Goal: Task Accomplishment & Management: Use online tool/utility

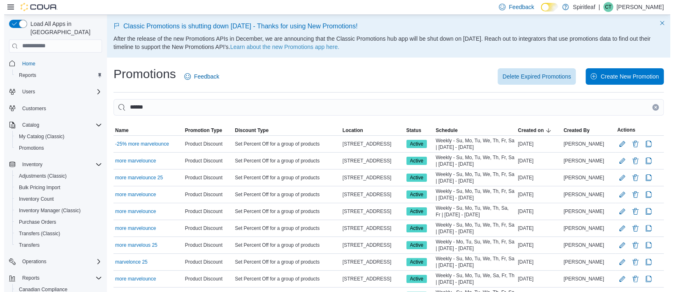
scroll to position [54, 0]
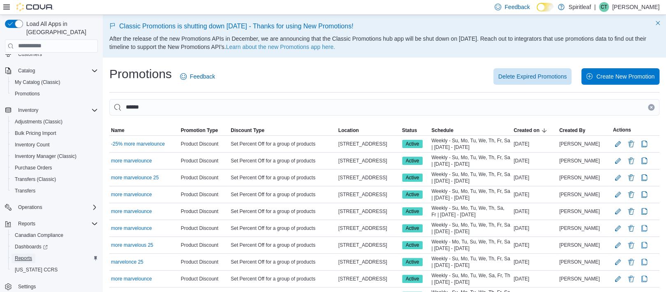
click at [24, 255] on span "Reports" at bounding box center [23, 258] width 17 height 7
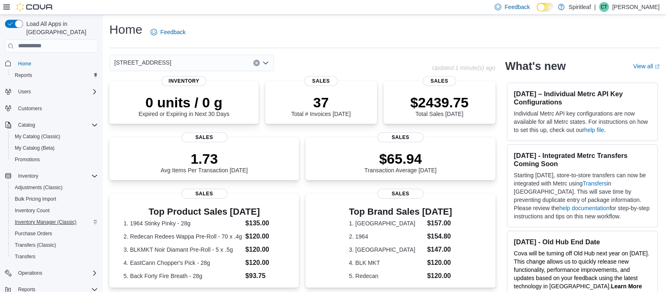
scroll to position [66, 0]
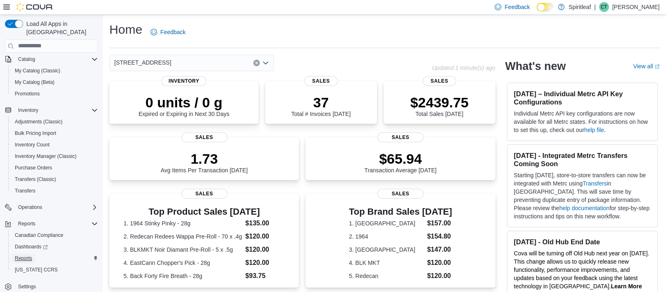
click at [25, 255] on span "Reports" at bounding box center [23, 258] width 17 height 7
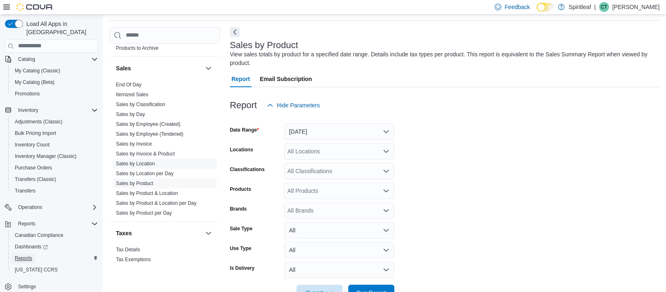
scroll to position [629, 0]
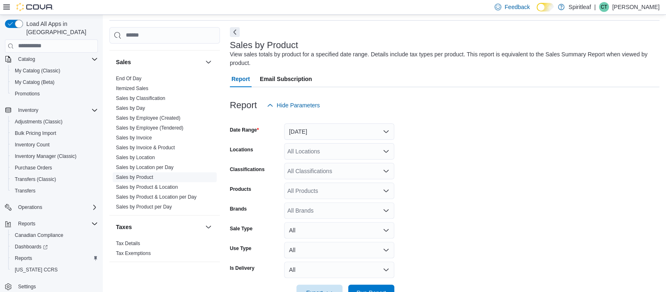
click at [146, 174] on link "Sales by Product" at bounding box center [134, 177] width 37 height 6
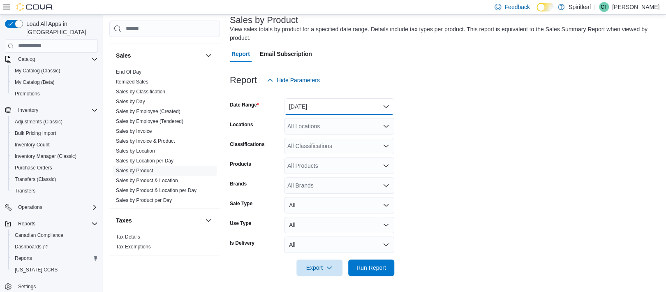
click at [363, 104] on button "[DATE]" at bounding box center [339, 106] width 110 height 16
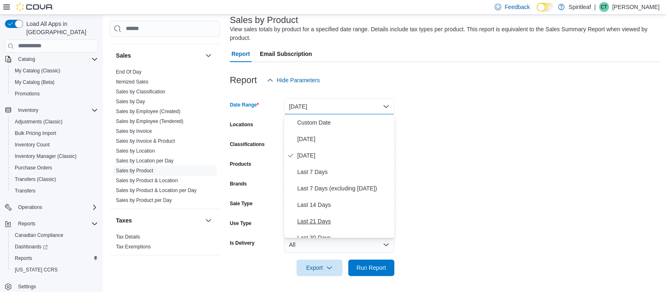
scroll to position [55, 0]
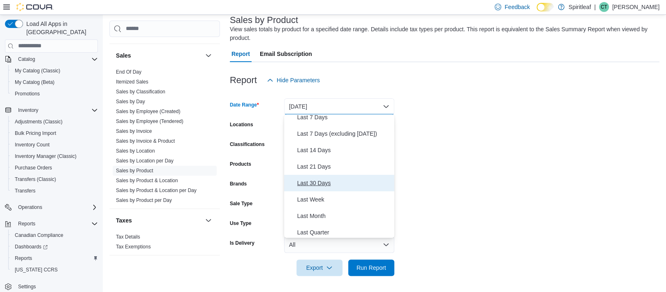
click at [321, 185] on span "Last 30 Days" at bounding box center [344, 183] width 94 height 10
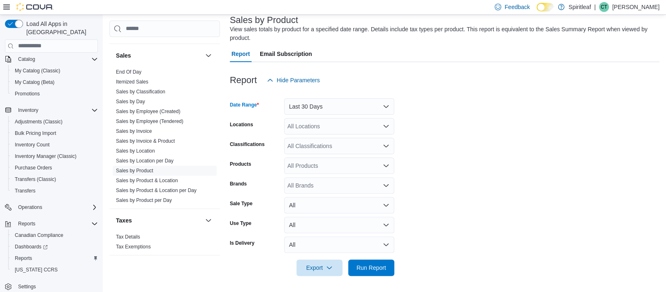
click at [319, 125] on div "All Locations" at bounding box center [339, 126] width 110 height 16
type input "***"
click at [327, 140] on span "[STREET_ADDRESS]" at bounding box center [342, 140] width 57 height 8
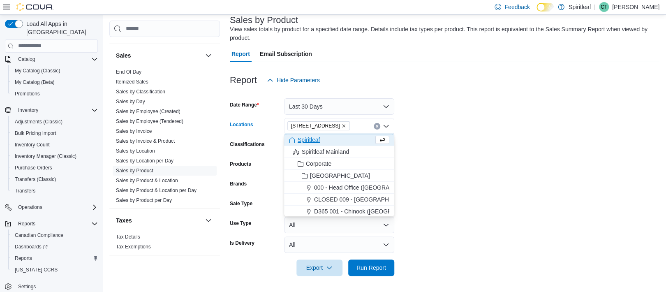
click at [426, 138] on form "Date Range Last 30 Days Locations [STREET_ADDRESS] Combo box. Selected. [STREET…" at bounding box center [445, 181] width 430 height 187
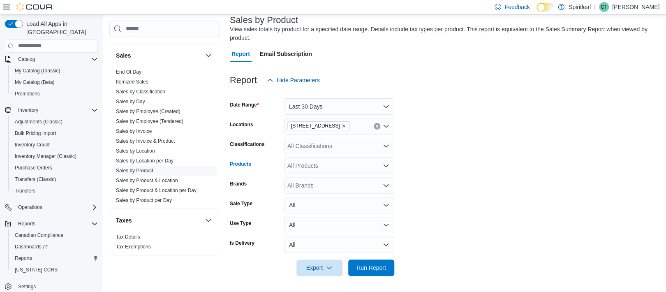
click at [319, 167] on div "All Products" at bounding box center [339, 165] width 110 height 16
type input "*"
type input "*******"
click at [317, 178] on strong "Nugszil" at bounding box center [315, 179] width 21 height 7
click at [449, 166] on form "Date Range Last 30 Days Locations [STREET_ADDRESS] Classifications All Classifi…" at bounding box center [445, 181] width 430 height 187
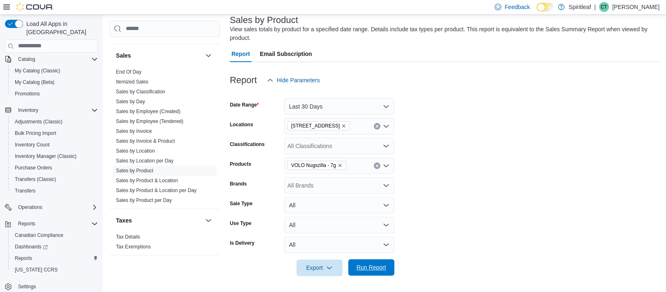
click at [373, 267] on span "Run Report" at bounding box center [371, 267] width 30 height 8
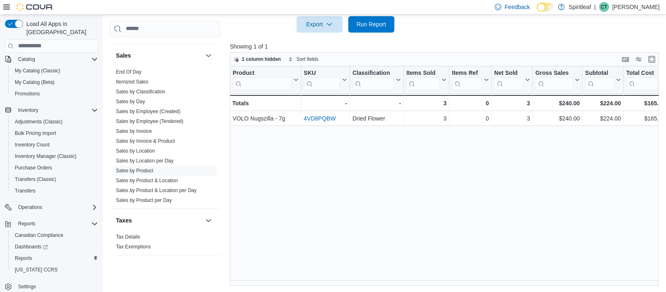
scroll to position [132, 0]
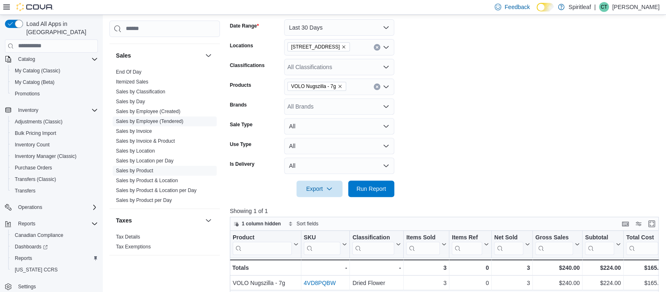
click at [155, 118] on link "Sales by Employee (Tendered)" at bounding box center [149, 121] width 67 height 6
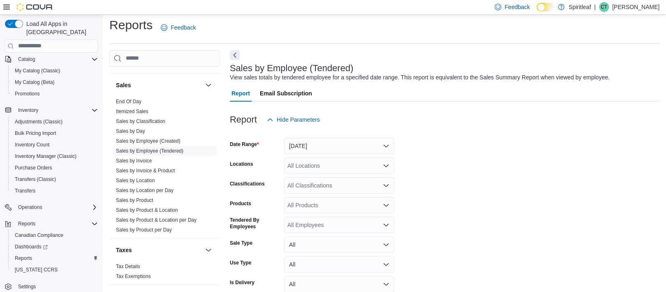
scroll to position [19, 0]
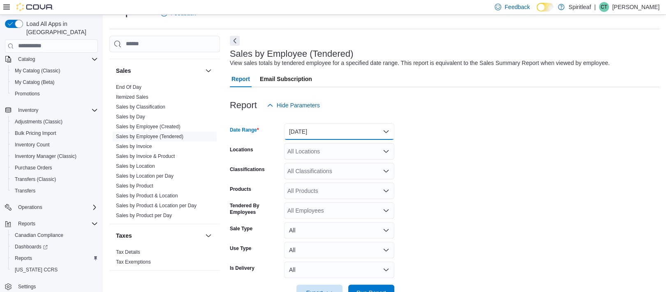
click at [324, 126] on button "[DATE]" at bounding box center [339, 131] width 110 height 16
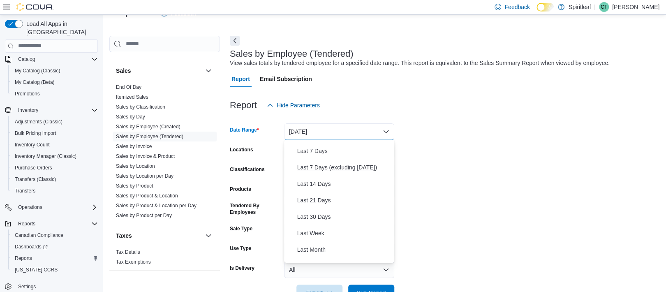
scroll to position [110, 0]
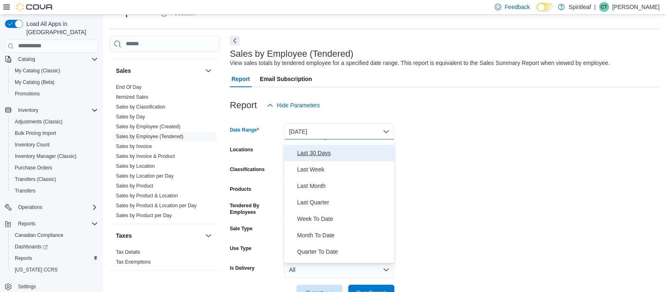
click at [324, 155] on span "Last 30 Days" at bounding box center [344, 153] width 94 height 10
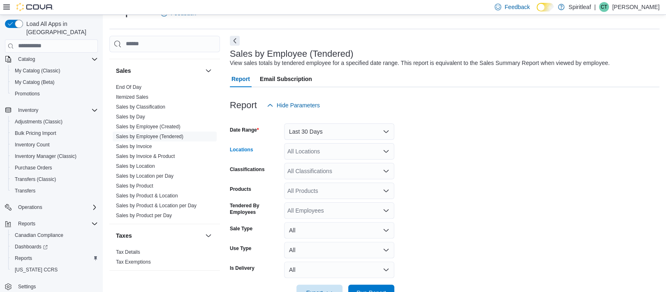
click at [319, 157] on div "All Locations" at bounding box center [339, 151] width 110 height 16
type input "***"
click at [335, 169] on span "[STREET_ADDRESS]" at bounding box center [342, 165] width 57 height 8
click at [428, 180] on form "Date Range Last 30 Days Locations [STREET_ADDRESS] Classifications All Classifi…" at bounding box center [445, 206] width 430 height 187
click at [303, 190] on div "All Products" at bounding box center [339, 191] width 110 height 16
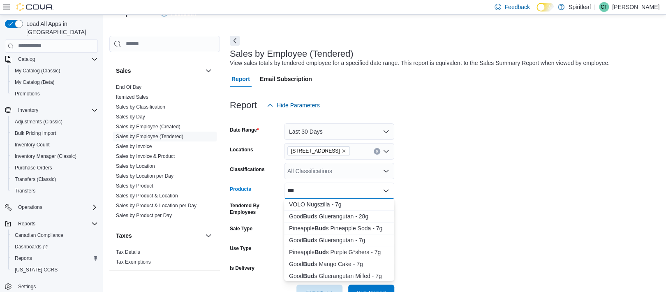
type input "***"
click at [313, 207] on div "VOLO Nugszilla - 7g" at bounding box center [339, 204] width 100 height 8
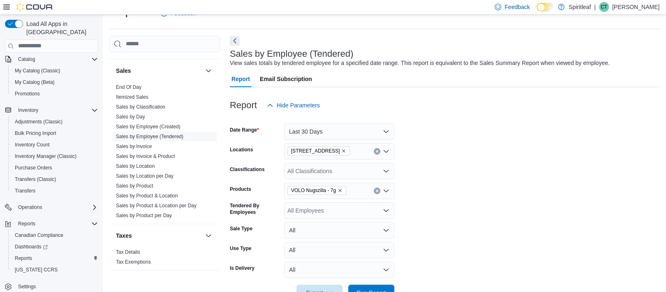
click at [478, 179] on form "Date Range Last 30 Days Locations [STREET_ADDRESS] Classifications All Classifi…" at bounding box center [445, 206] width 430 height 187
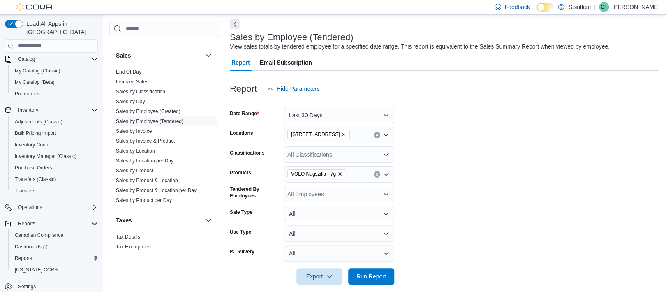
scroll to position [44, 0]
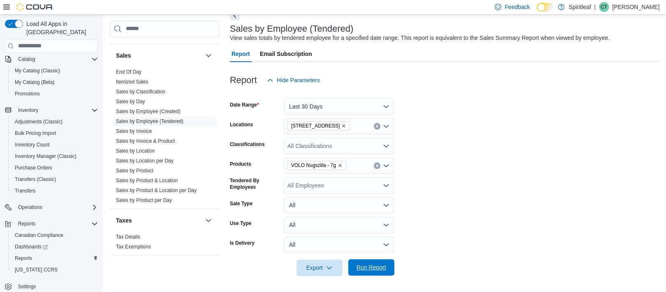
click at [375, 268] on span "Run Report" at bounding box center [371, 267] width 30 height 8
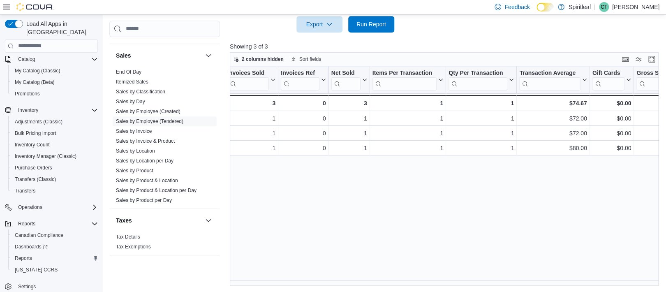
scroll to position [0, 62]
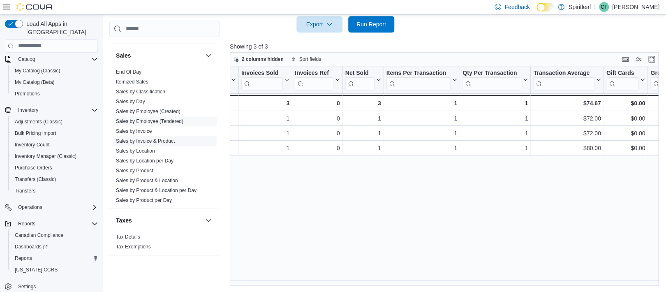
click at [164, 138] on link "Sales by Invoice & Product" at bounding box center [145, 141] width 59 height 6
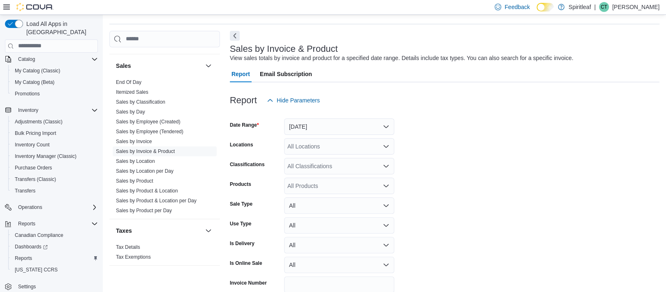
scroll to position [19, 0]
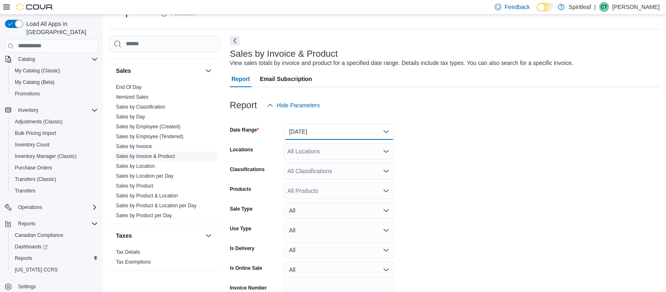
click at [326, 130] on button "[DATE]" at bounding box center [339, 131] width 110 height 16
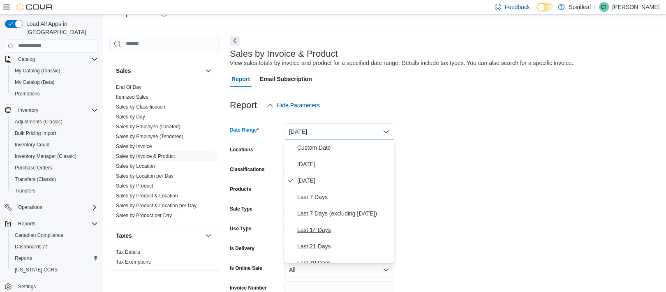
scroll to position [55, 0]
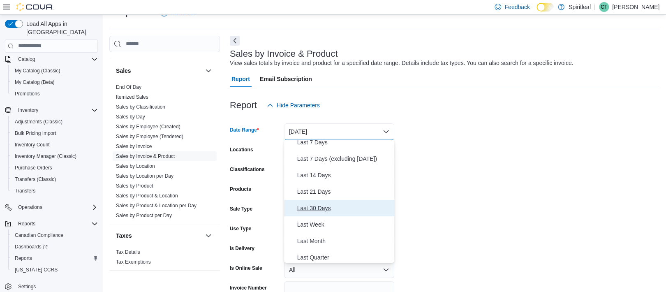
click at [311, 207] on span "Last 30 Days" at bounding box center [344, 208] width 94 height 10
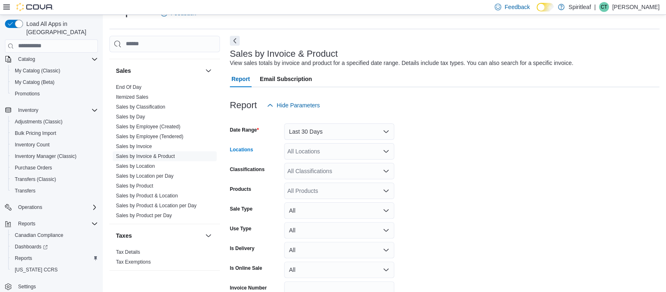
click at [308, 148] on div "All Locations" at bounding box center [339, 151] width 110 height 16
type input "***"
click at [323, 168] on span "[STREET_ADDRESS]" at bounding box center [342, 165] width 57 height 8
click at [569, 176] on form "Date Range Last 30 Days Locations [STREET_ADDRESS] Classifications All Classifi…" at bounding box center [445, 216] width 430 height 207
click at [312, 187] on div "All Products" at bounding box center [339, 191] width 110 height 16
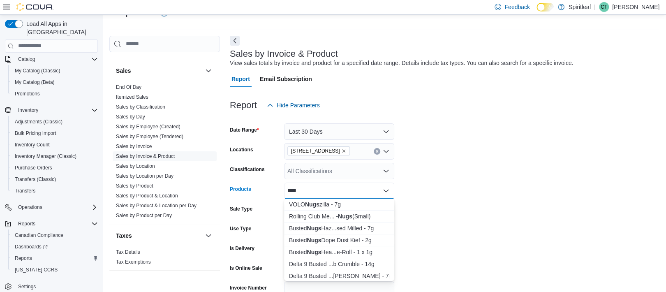
type input "****"
click at [314, 203] on strong "Nugs" at bounding box center [312, 204] width 14 height 7
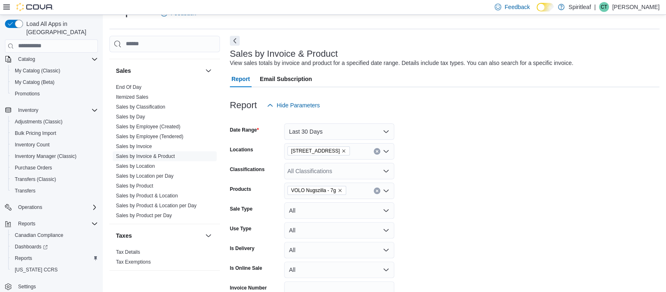
click at [443, 195] on form "Date Range Last 30 Days Locations [STREET_ADDRESS] Classifications All Classifi…" at bounding box center [445, 216] width 430 height 207
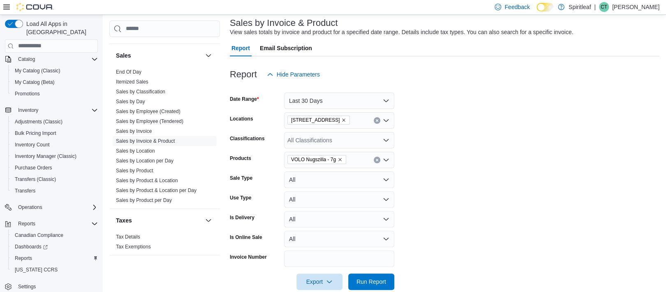
scroll to position [64, 0]
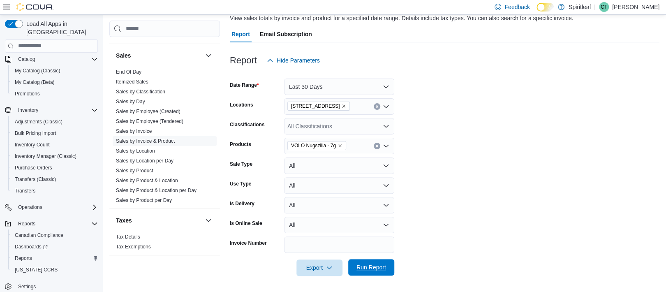
click at [380, 267] on span "Run Report" at bounding box center [371, 267] width 30 height 8
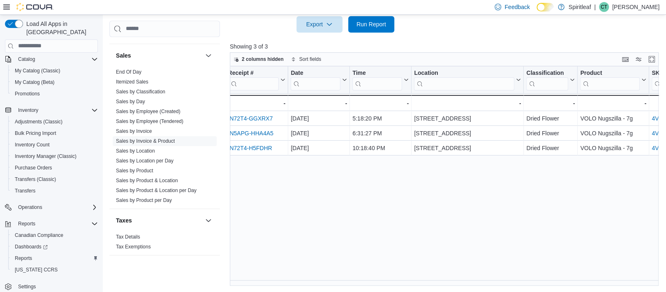
scroll to position [0, 70]
click at [406, 175] on div "Invoice # Click to view column header actions Receipt # Click to view column he…" at bounding box center [446, 176] width 433 height 220
